Goal: Task Accomplishment & Management: Manage account settings

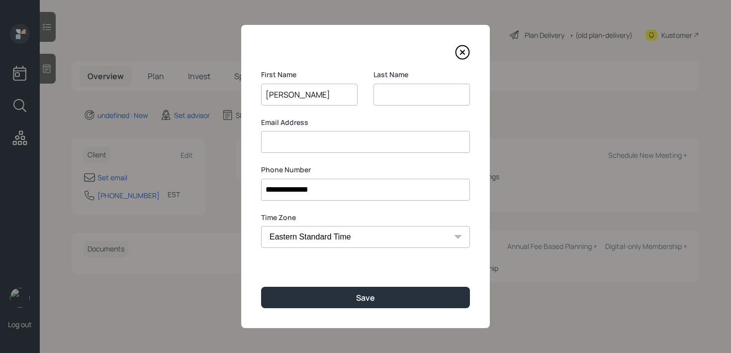
type input "[PERSON_NAME]"
click at [333, 310] on div "**********" at bounding box center [365, 176] width 249 height 303
click at [333, 309] on div "**********" at bounding box center [365, 176] width 249 height 303
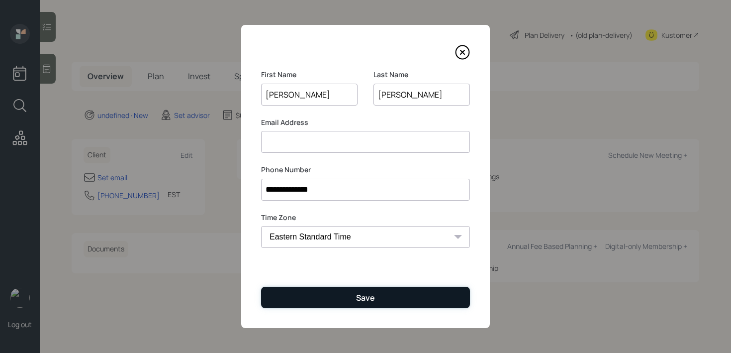
click at [334, 301] on button "Save" at bounding box center [365, 296] width 209 height 21
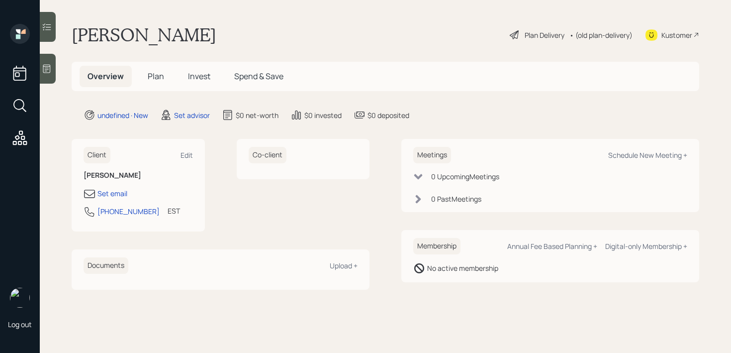
click at [47, 67] on icon at bounding box center [47, 69] width 10 height 10
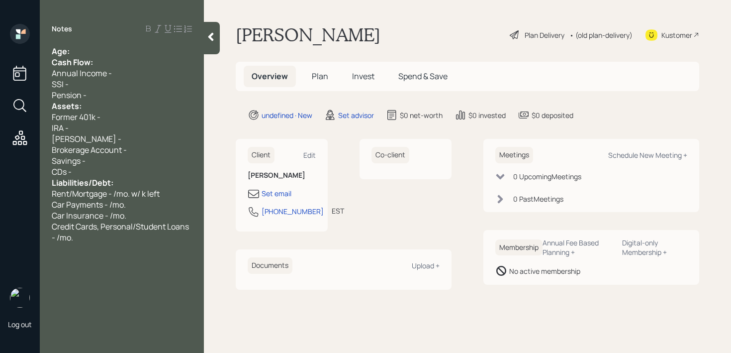
click at [137, 48] on div "Age:" at bounding box center [122, 51] width 140 height 11
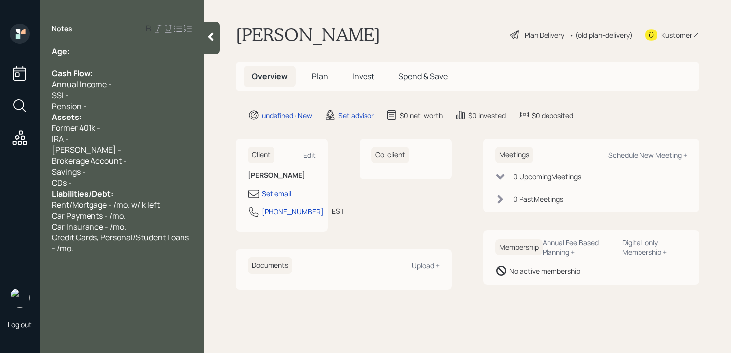
click at [121, 102] on div "Pension -" at bounding box center [122, 105] width 140 height 11
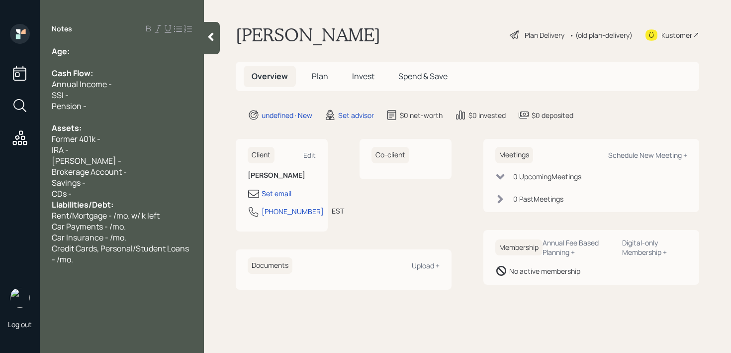
click at [119, 192] on div "CDs -" at bounding box center [122, 193] width 140 height 11
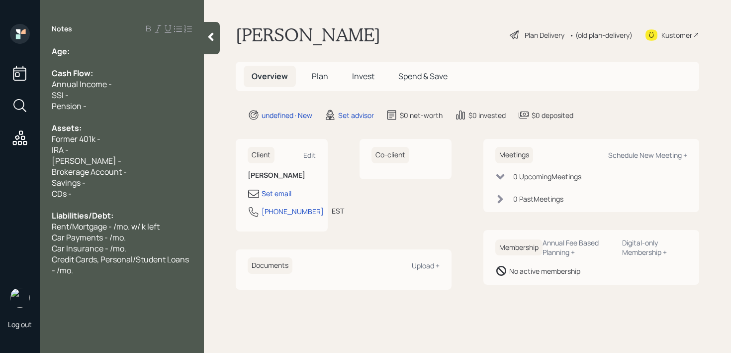
click at [140, 56] on div "Age:" at bounding box center [122, 51] width 140 height 11
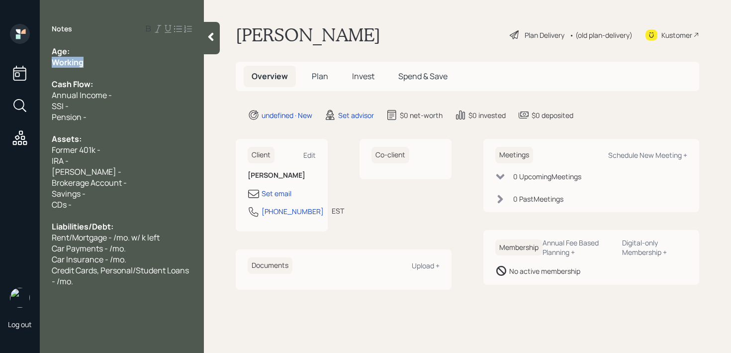
drag, startPoint x: 107, startPoint y: 59, endPoint x: 16, endPoint y: 59, distance: 91.0
click at [16, 59] on div "Log out Notes Age: Working Cash Flow: Annual Income - SSI - Pension - Assets: F…" at bounding box center [365, 176] width 731 height 353
click at [105, 66] on div "Working" at bounding box center [122, 62] width 140 height 11
click at [112, 59] on div "Working" at bounding box center [122, 62] width 140 height 11
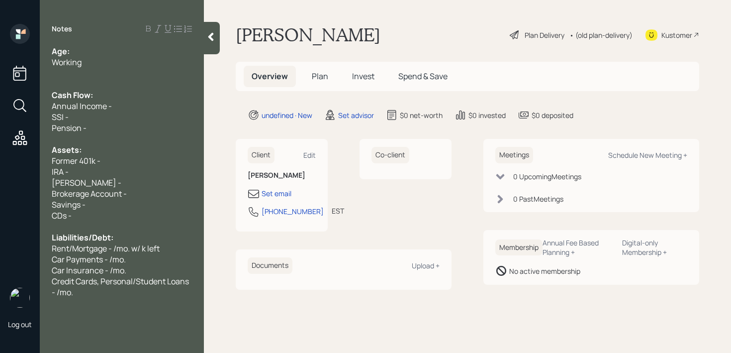
click at [84, 58] on div "Working" at bounding box center [122, 62] width 140 height 11
click at [90, 49] on div "Age:" at bounding box center [122, 51] width 140 height 11
click at [127, 77] on div at bounding box center [122, 73] width 140 height 11
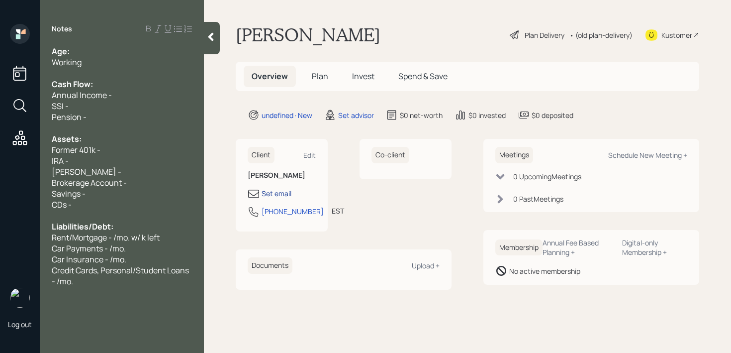
click at [291, 196] on div "Set email" at bounding box center [277, 193] width 30 height 10
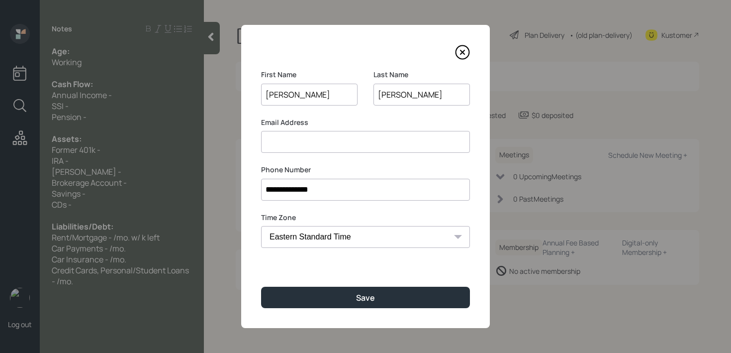
click at [352, 152] on input at bounding box center [365, 142] width 209 height 22
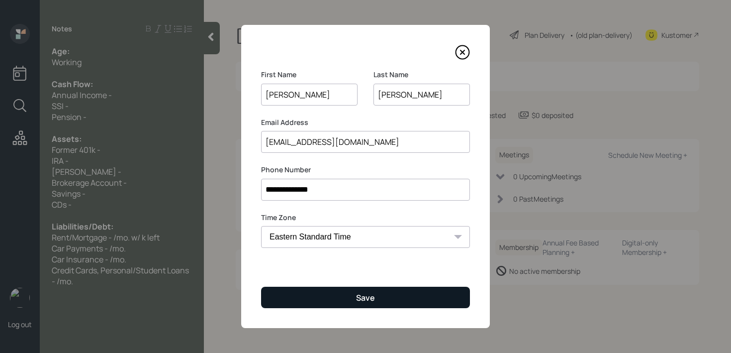
type input "[EMAIL_ADDRESS][DOMAIN_NAME]"
click at [414, 287] on button "Save" at bounding box center [365, 296] width 209 height 21
